Goal: Use online tool/utility: Use online tool/utility

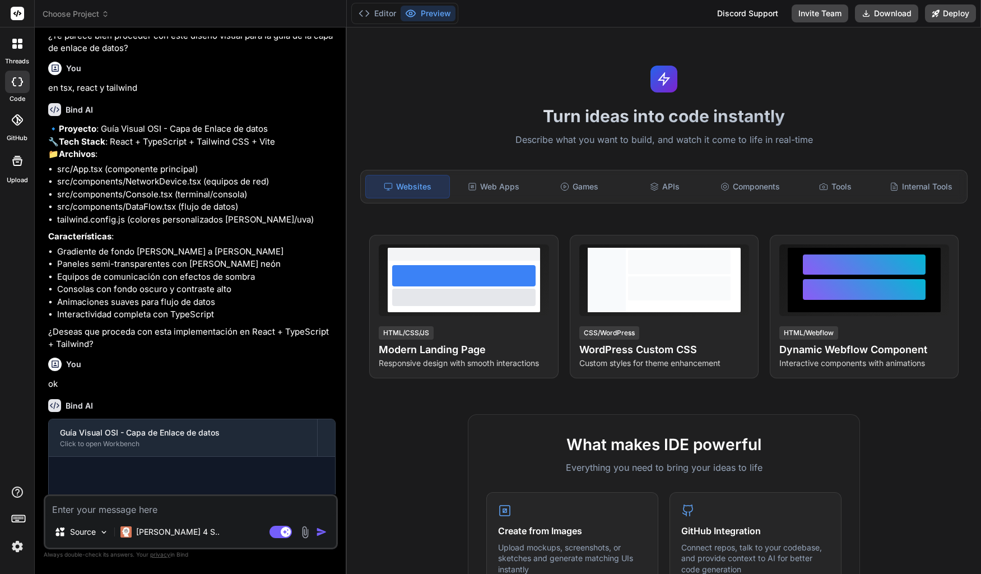
scroll to position [364, 0]
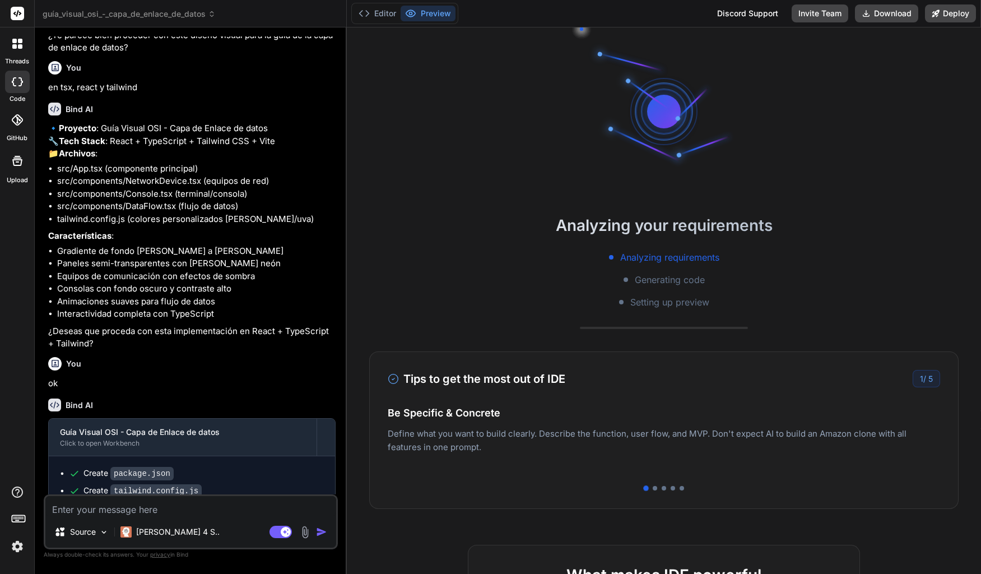
click at [20, 46] on icon at bounding box center [20, 46] width 4 height 4
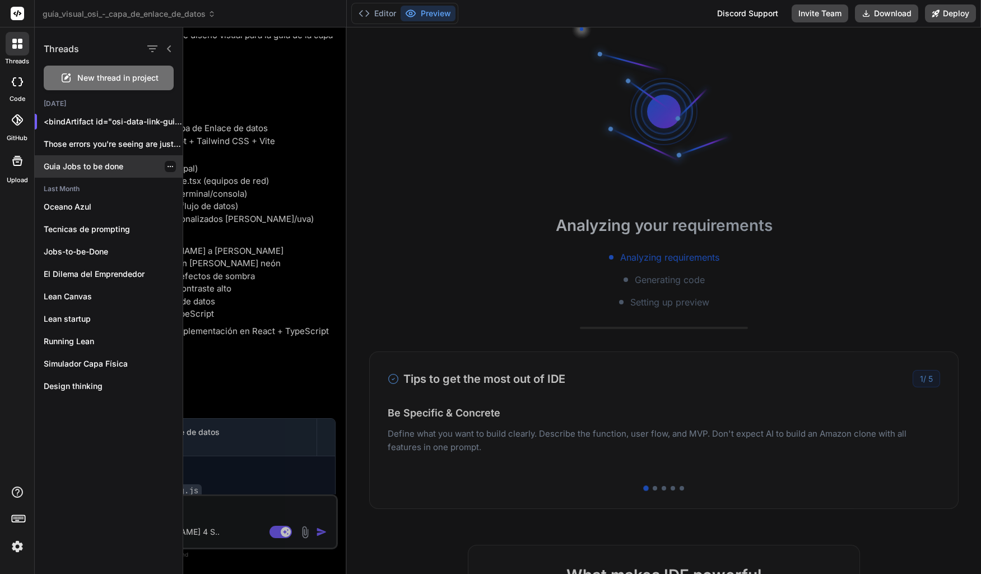
click at [108, 167] on p "Guia Jobs to be done" at bounding box center [113, 166] width 139 height 11
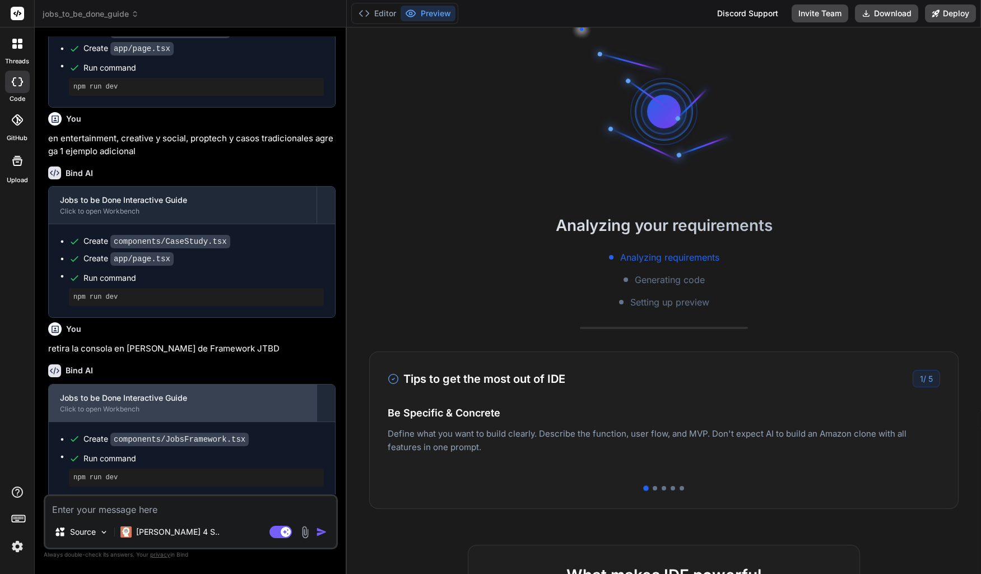
scroll to position [538, 0]
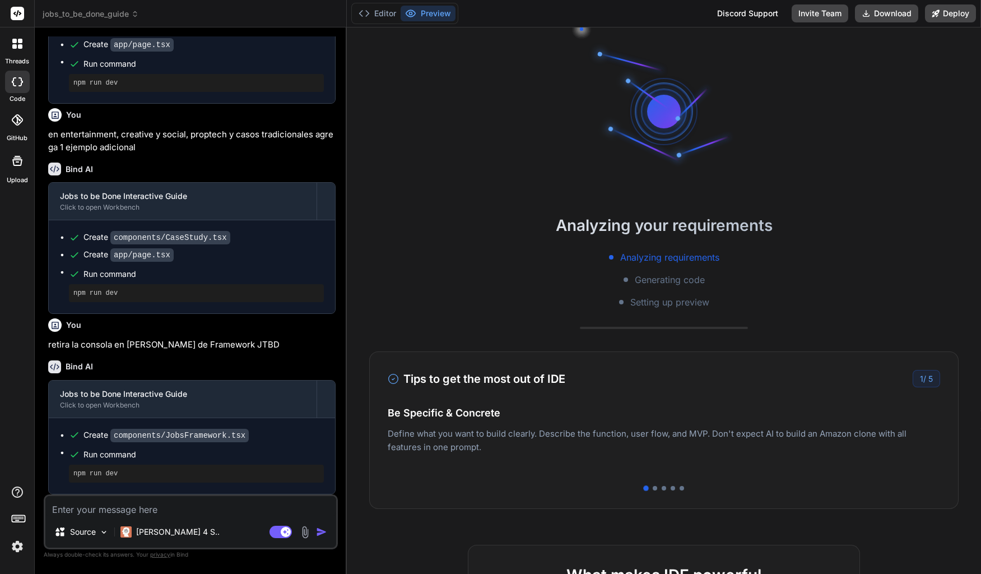
click at [18, 49] on div at bounding box center [18, 44] width 24 height 24
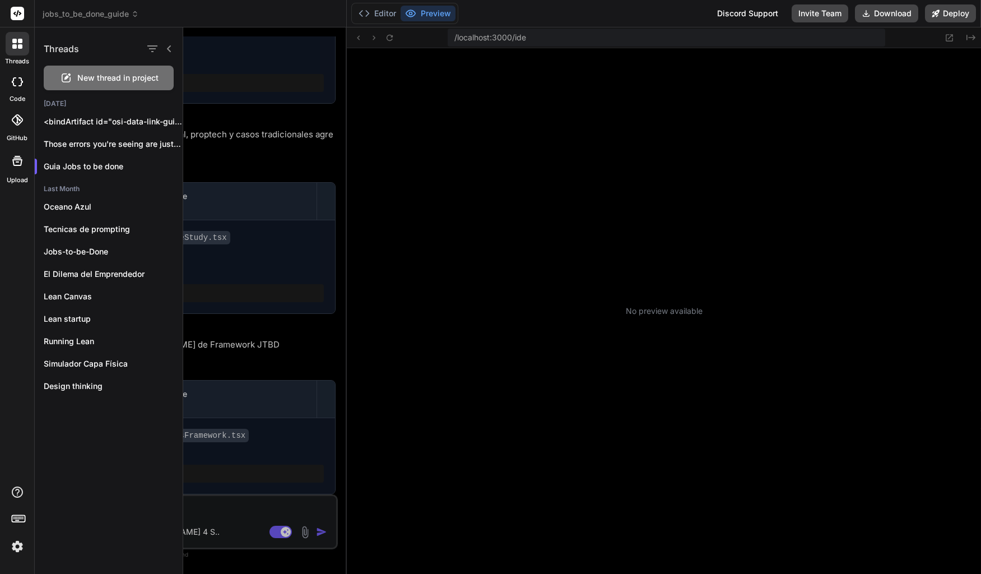
scroll to position [128, 0]
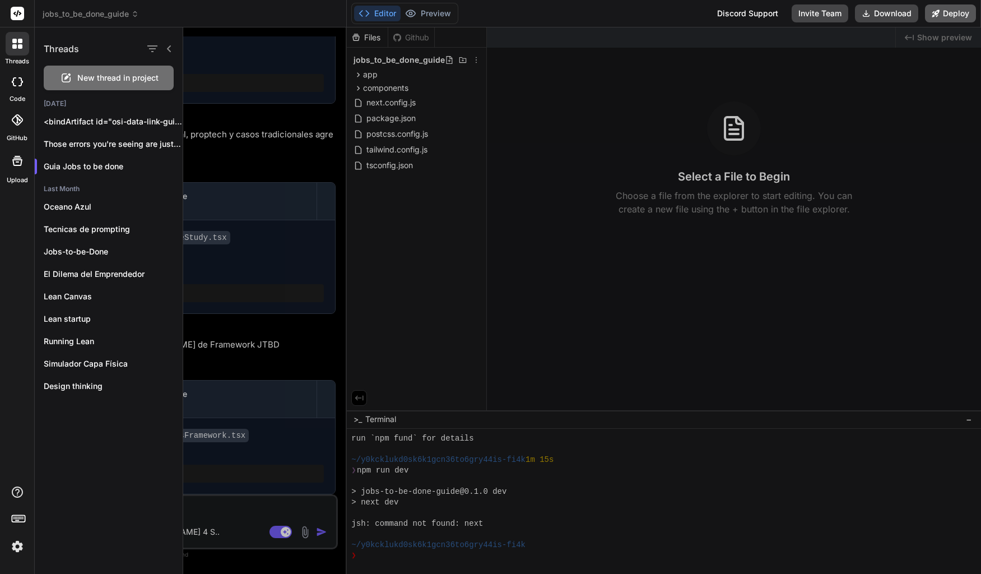
click at [948, 16] on button "Deploy" at bounding box center [950, 13] width 51 height 18
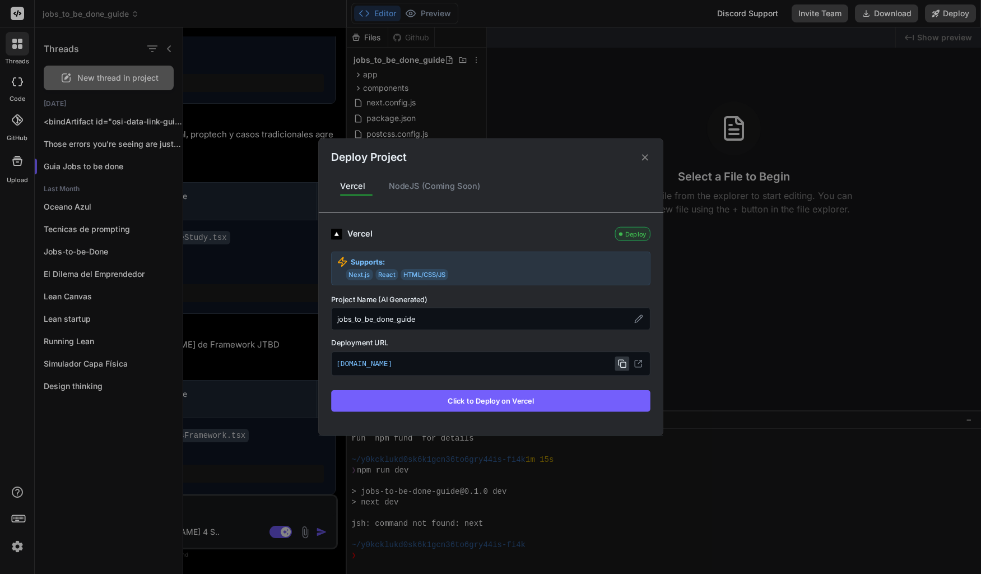
click at [622, 361] on icon at bounding box center [621, 363] width 9 height 9
click at [642, 161] on icon at bounding box center [644, 157] width 11 height 11
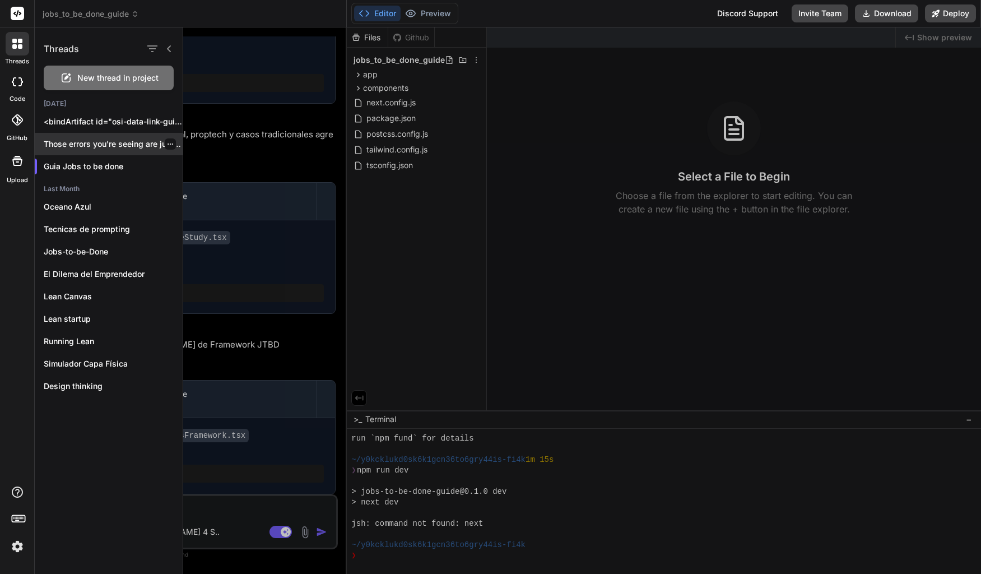
click at [91, 146] on p "Those errors you're seeing are just termination..." at bounding box center [113, 143] width 139 height 11
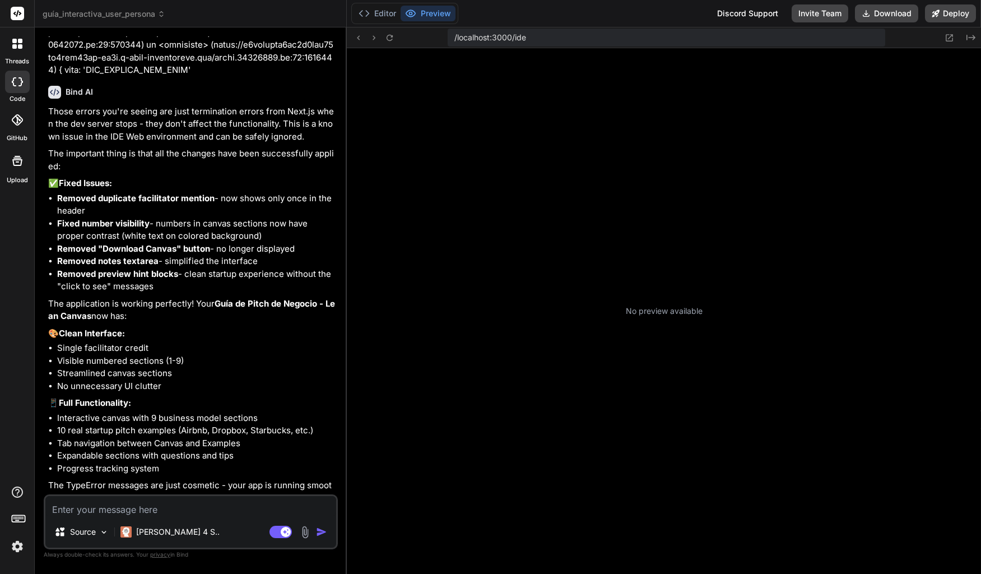
scroll to position [394, 0]
type textarea "x"
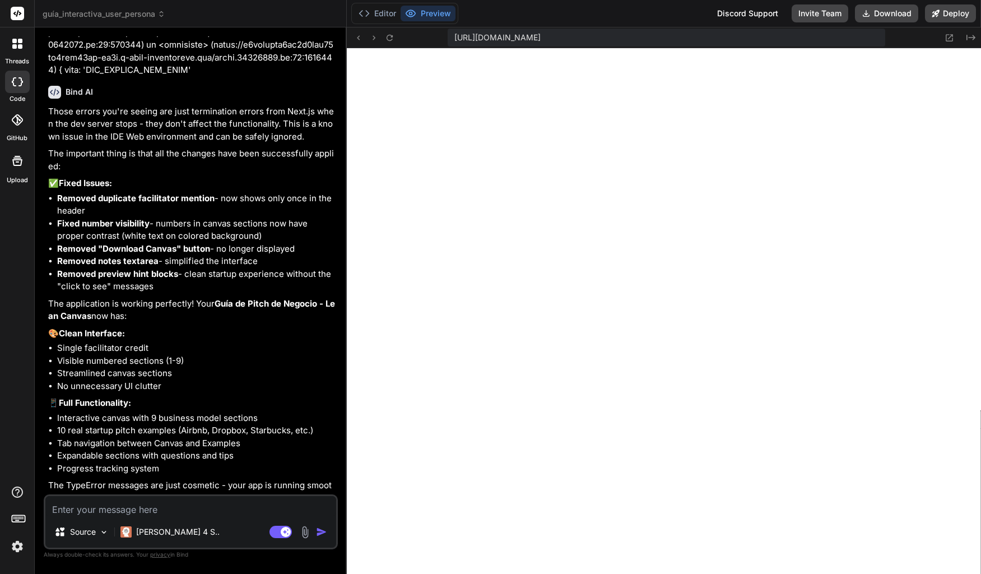
scroll to position [660, 0]
click at [202, 507] on textarea at bounding box center [190, 506] width 291 height 20
type textarea "n"
type textarea "x"
type textarea "no"
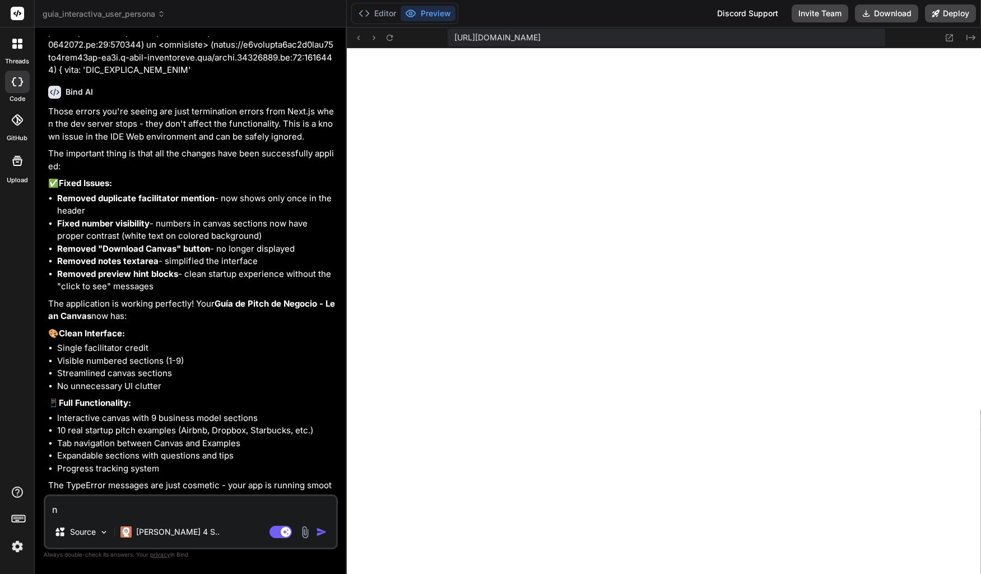
type textarea "x"
type textarea "no"
type textarea "x"
type textarea "no e"
type textarea "x"
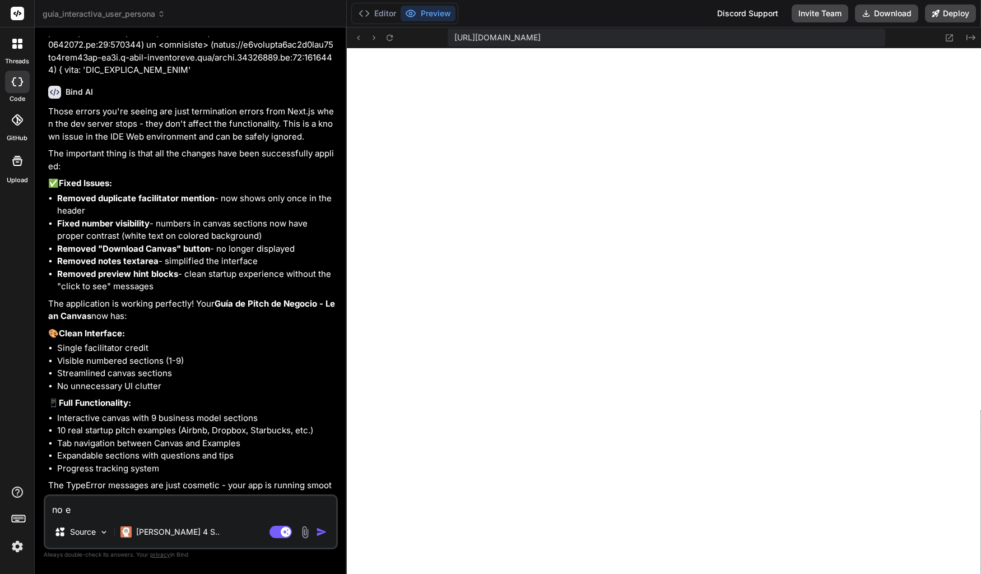
type textarea "no"
type textarea "x"
type textarea "no s"
type textarea "x"
type textarea "no se"
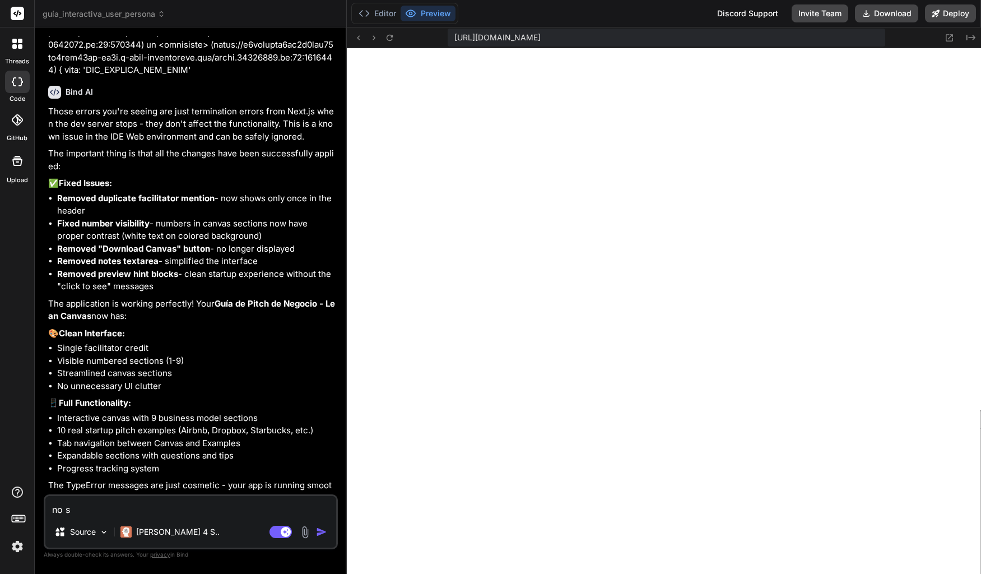
type textarea "x"
type textarea "no se"
type textarea "x"
type textarea "no se e"
type textarea "x"
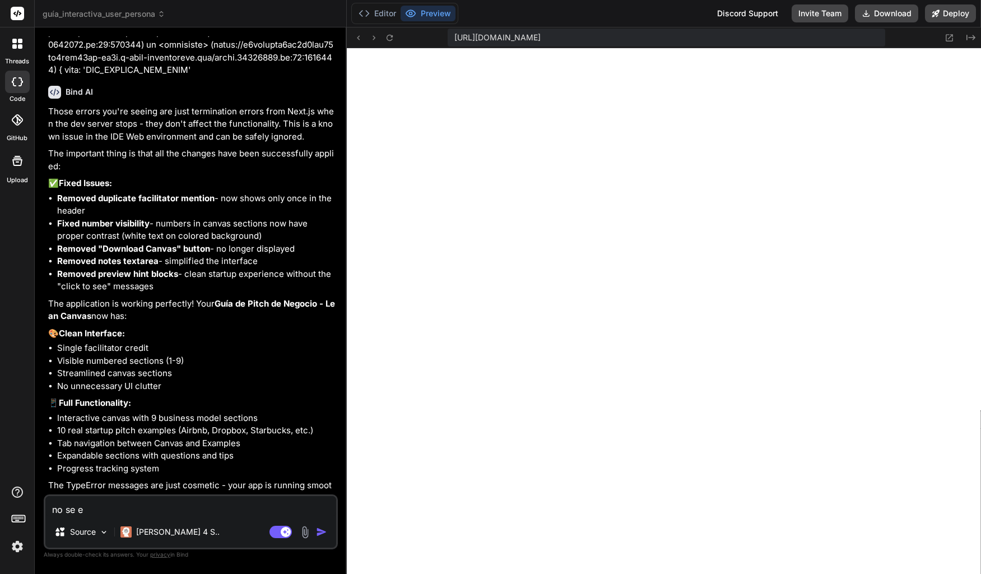
type textarea "no se es"
type textarea "x"
type textarea "no se est"
type textarea "x"
type textarea "no se esta"
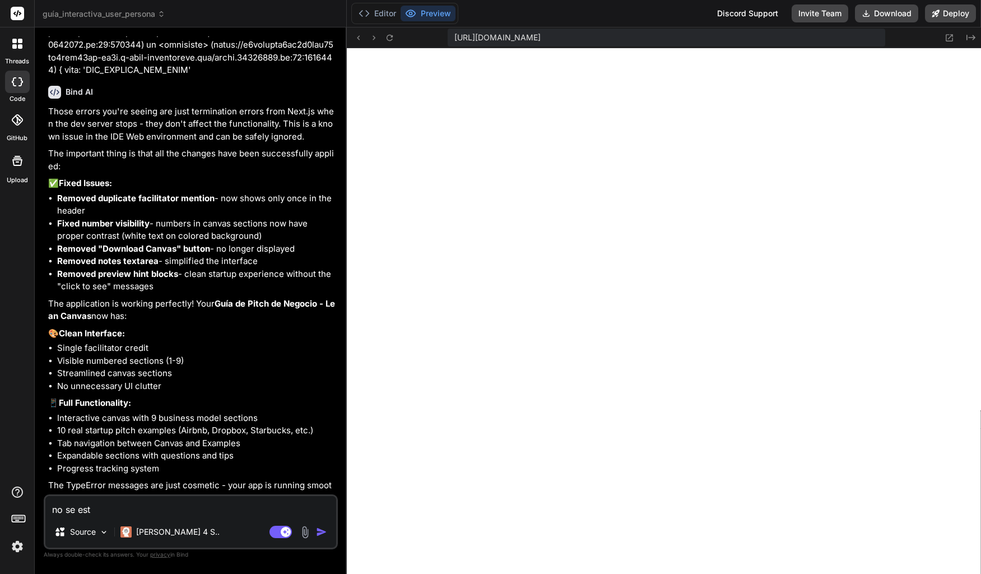
type textarea "x"
type textarea "no se esta"
type textarea "x"
type textarea "no se esta a"
type textarea "x"
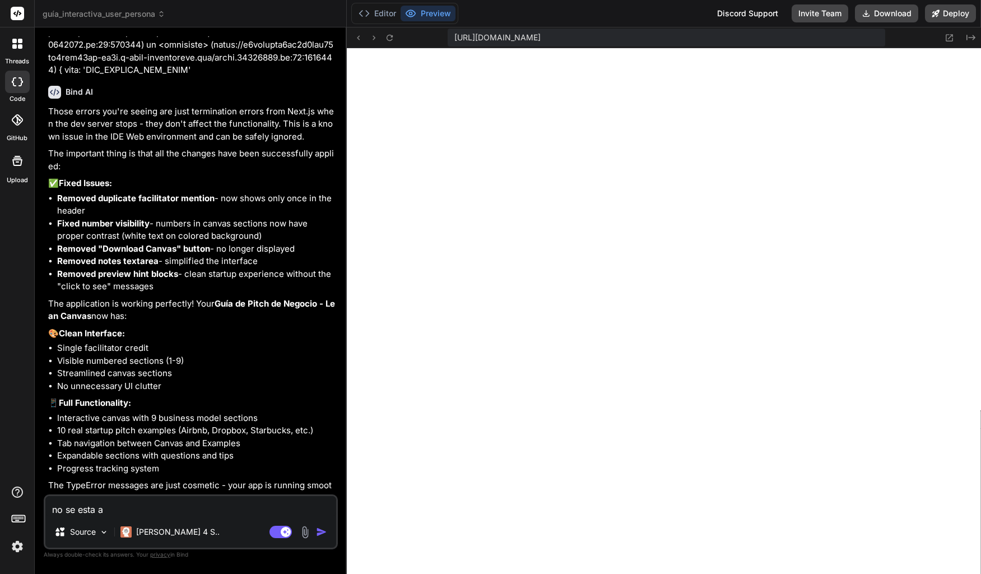
type textarea "no se esta ap"
type textarea "x"
type textarea "no se esta apl"
type textarea "x"
type textarea "no se esta apli"
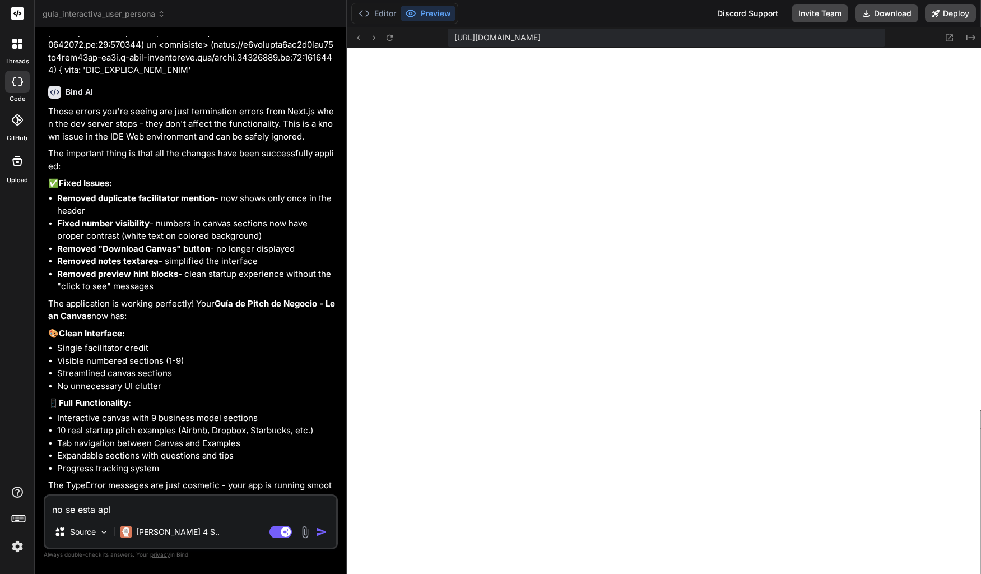
type textarea "x"
type textarea "no se esta aplic"
type textarea "x"
type textarea "no se esta aplica"
type textarea "x"
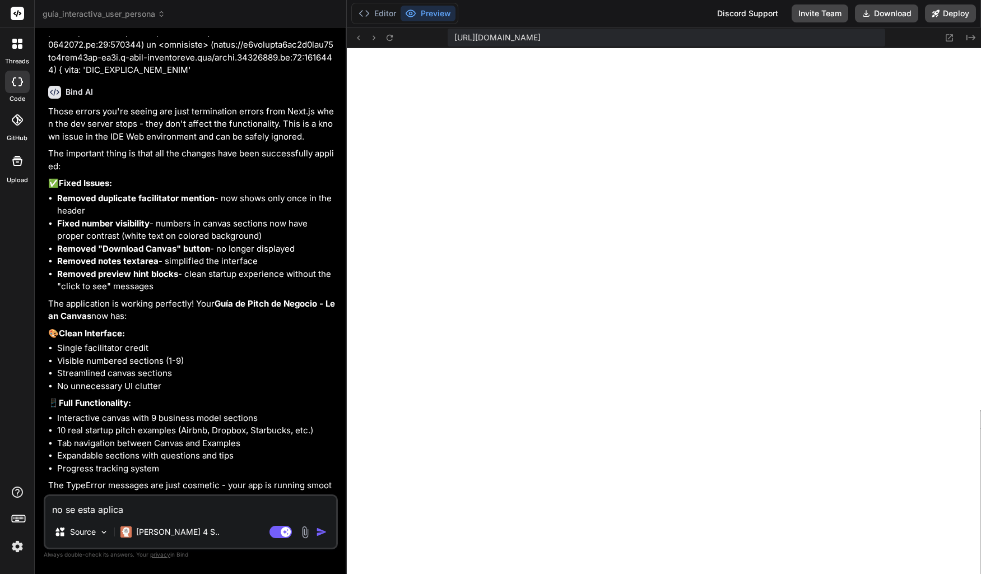
type textarea "no se esta aplican"
type textarea "x"
type textarea "no se esta aplicand"
type textarea "x"
type textarea "no se esta aplicando"
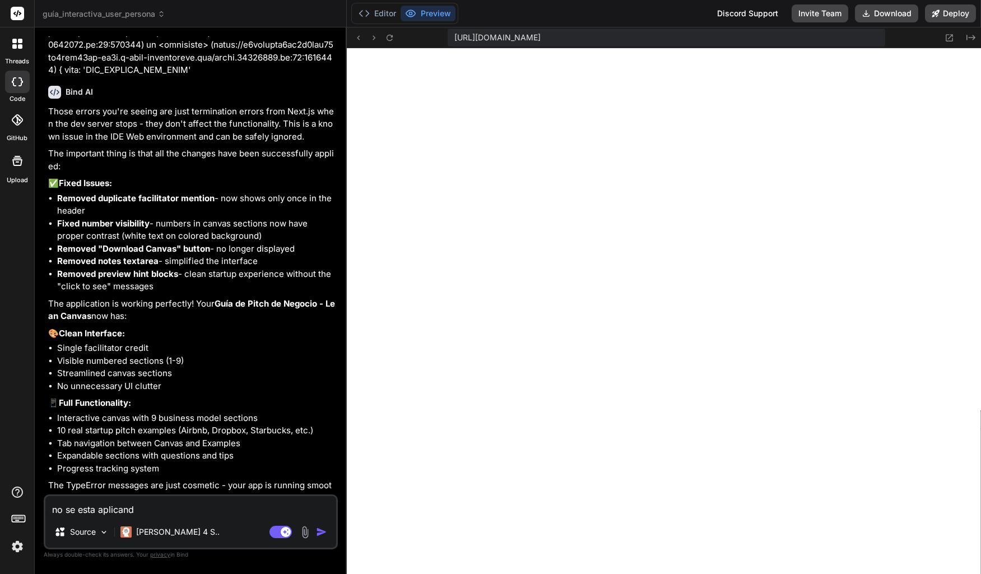
type textarea "x"
type textarea "no se esta aplicando"
type textarea "x"
type textarea "no se esta aplicando l"
type textarea "x"
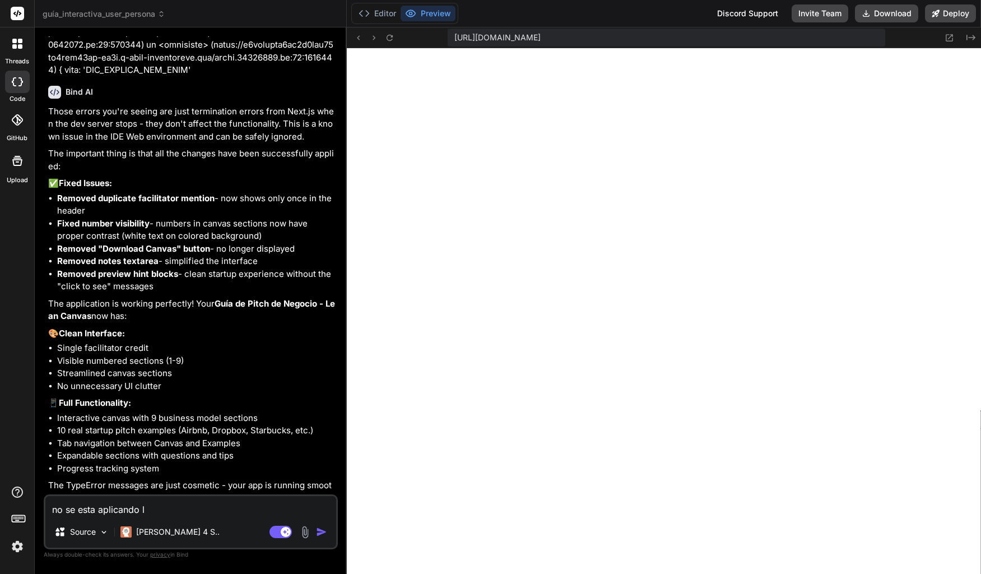
type textarea "no se esta aplicando lo"
type textarea "x"
type textarea "no se esta aplicando los"
type textarea "x"
type textarea "no se esta aplicando los"
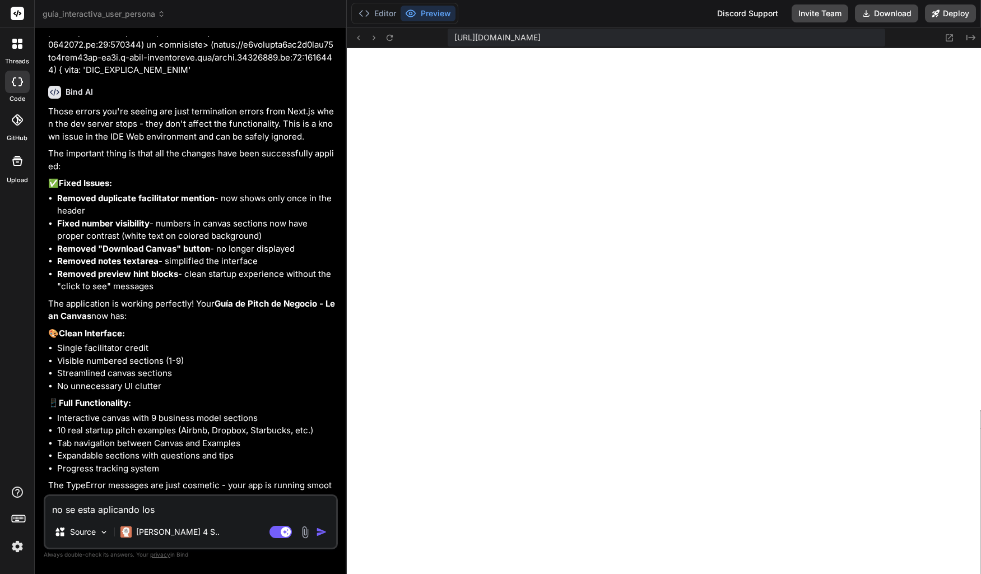
type textarea "x"
type textarea "no se esta aplicando los e"
type textarea "x"
type textarea "no se esta aplicando los es"
type textarea "x"
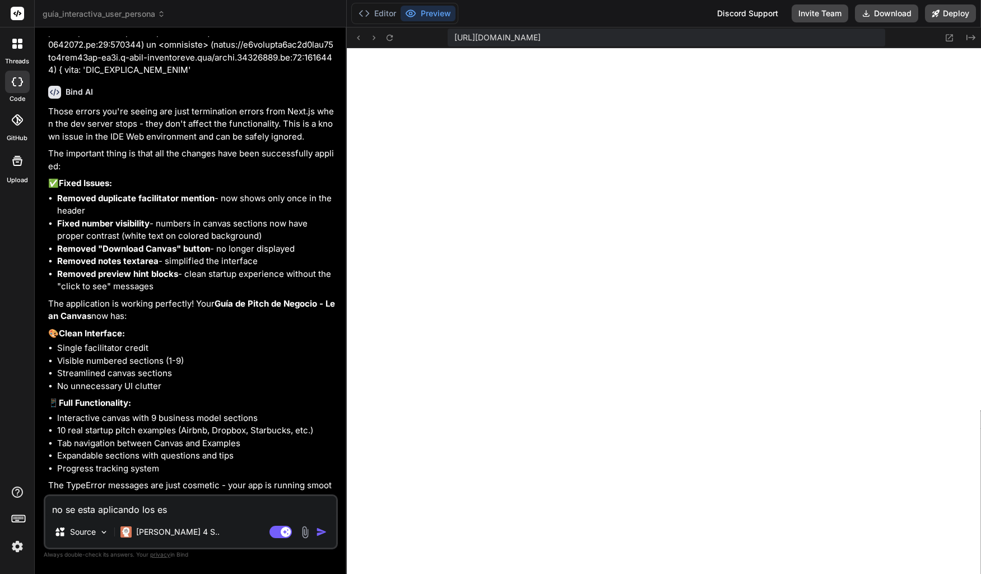
type textarea "no se esta aplicando los est"
type textarea "x"
type textarea "no se esta aplicando los esti"
type textarea "x"
type textarea "no se esta aplicando los [PERSON_NAME]"
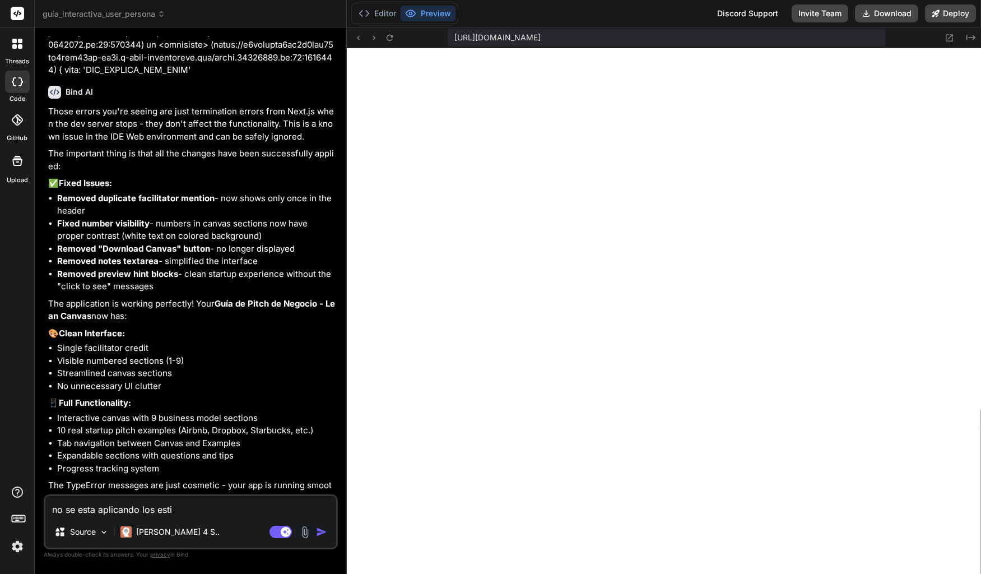
type textarea "x"
type textarea "no se esta aplicando los estilo"
type textarea "x"
type textarea "no se esta aplicando los estilos"
type textarea "x"
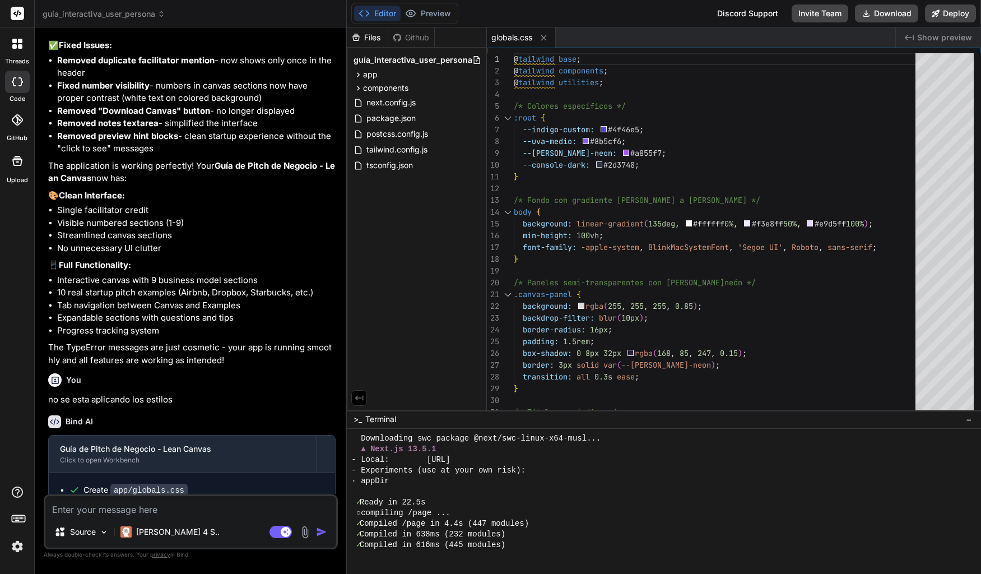
scroll to position [1861, 0]
type textarea "x"
click at [427, 16] on button "Preview" at bounding box center [427, 14] width 55 height 16
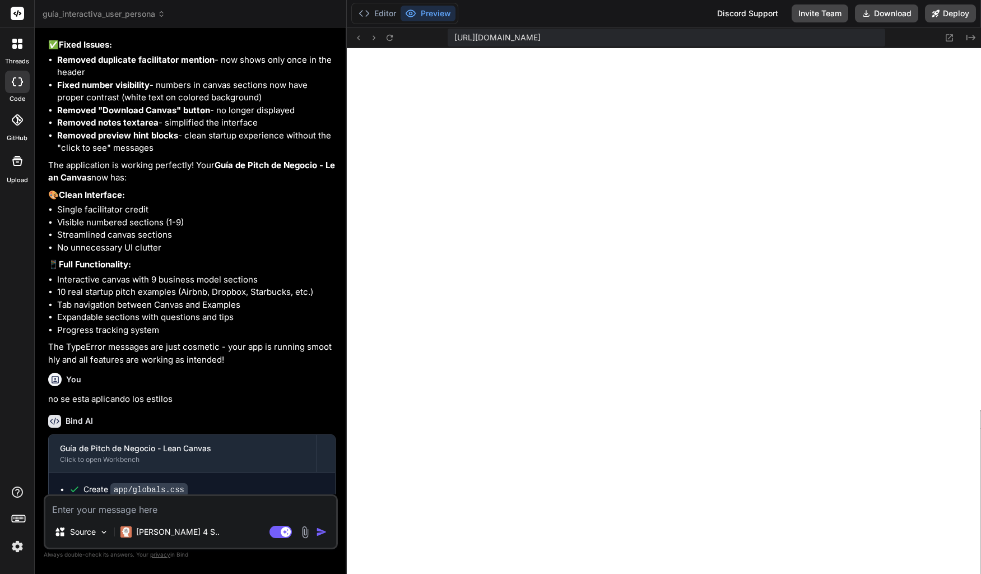
click at [19, 53] on div at bounding box center [18, 44] width 24 height 24
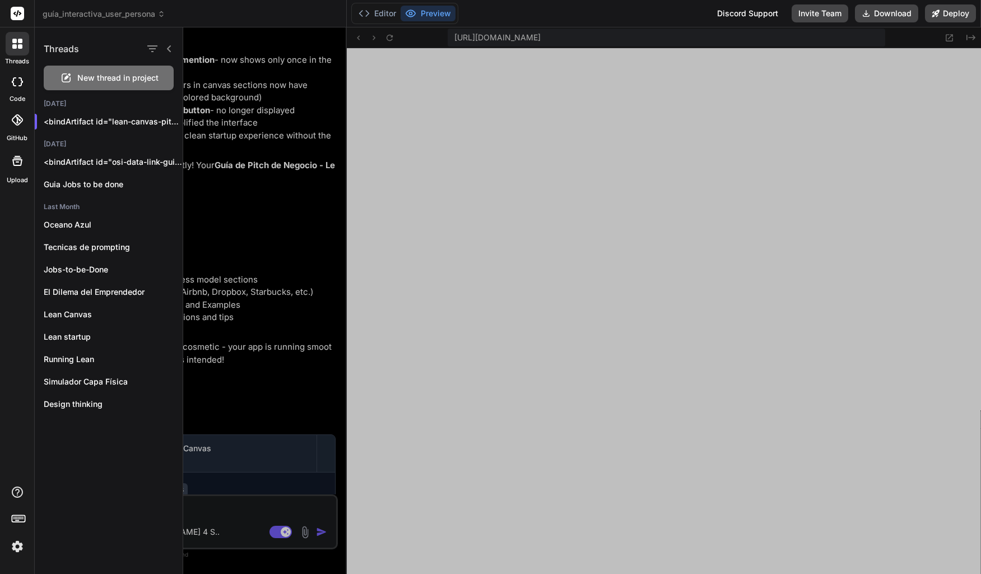
click at [593, 230] on div at bounding box center [582, 300] width 798 height 546
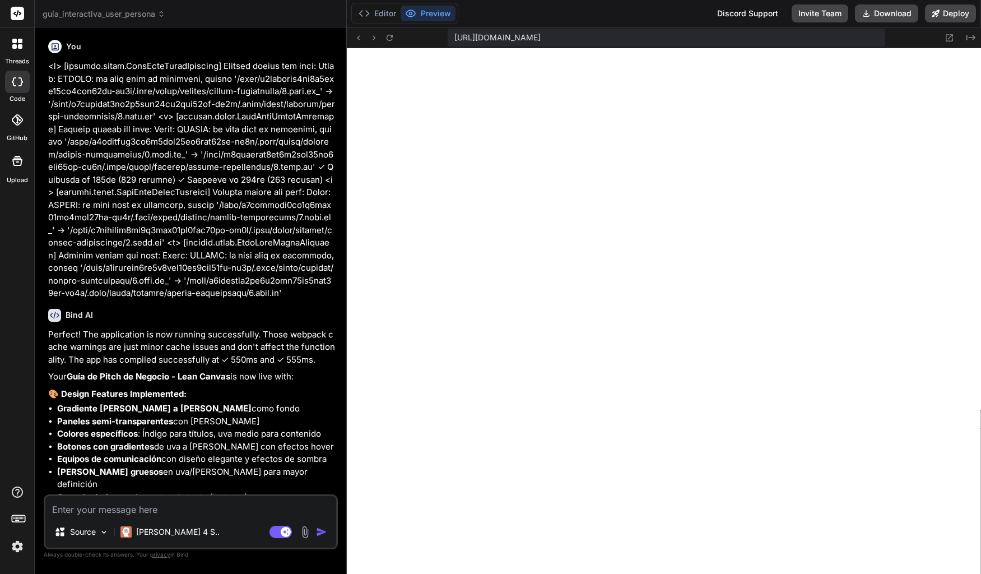
scroll to position [0, 0]
